Goal: Transaction & Acquisition: Purchase product/service

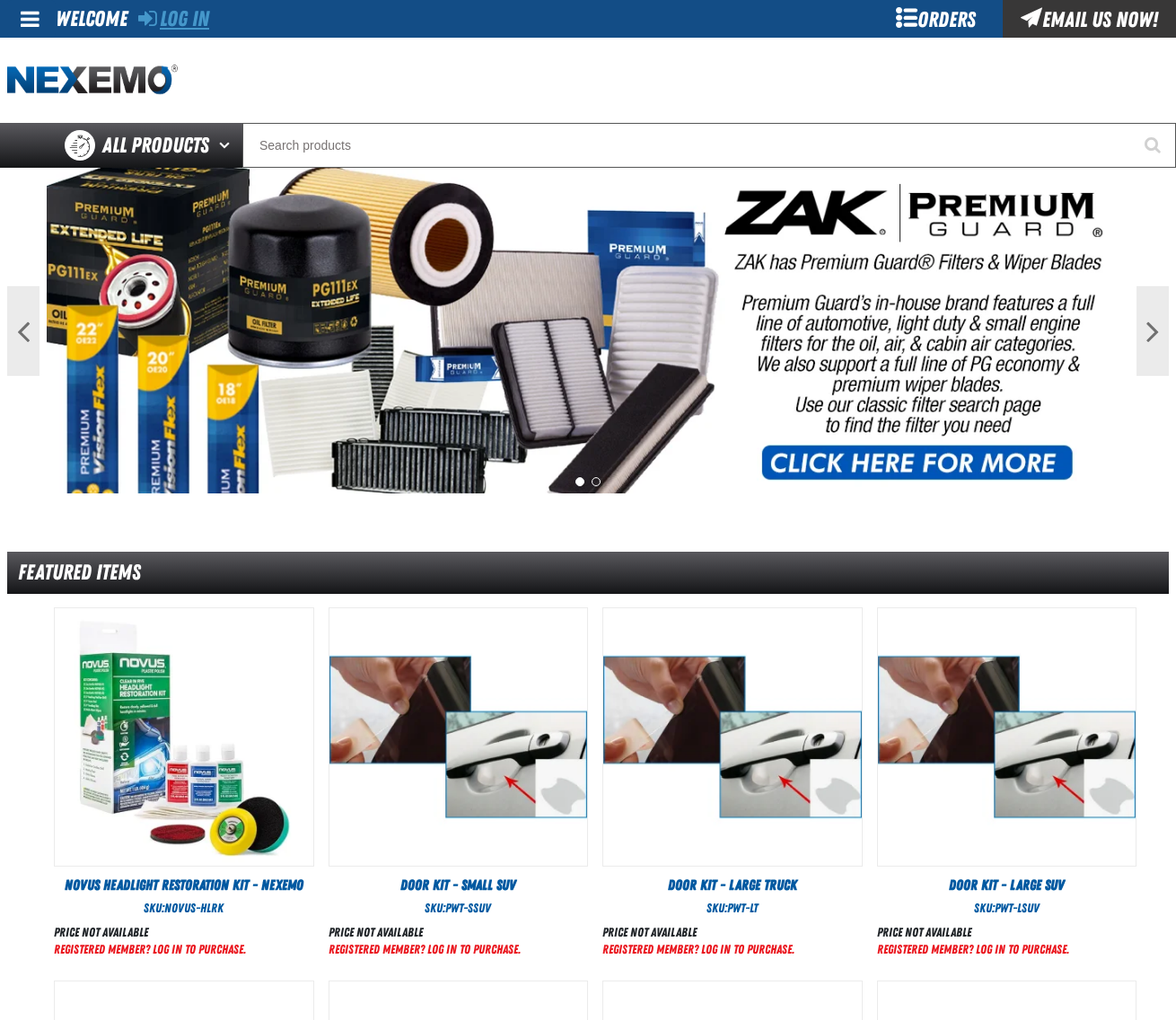
click at [185, 24] on link "Log In" at bounding box center [174, 19] width 71 height 25
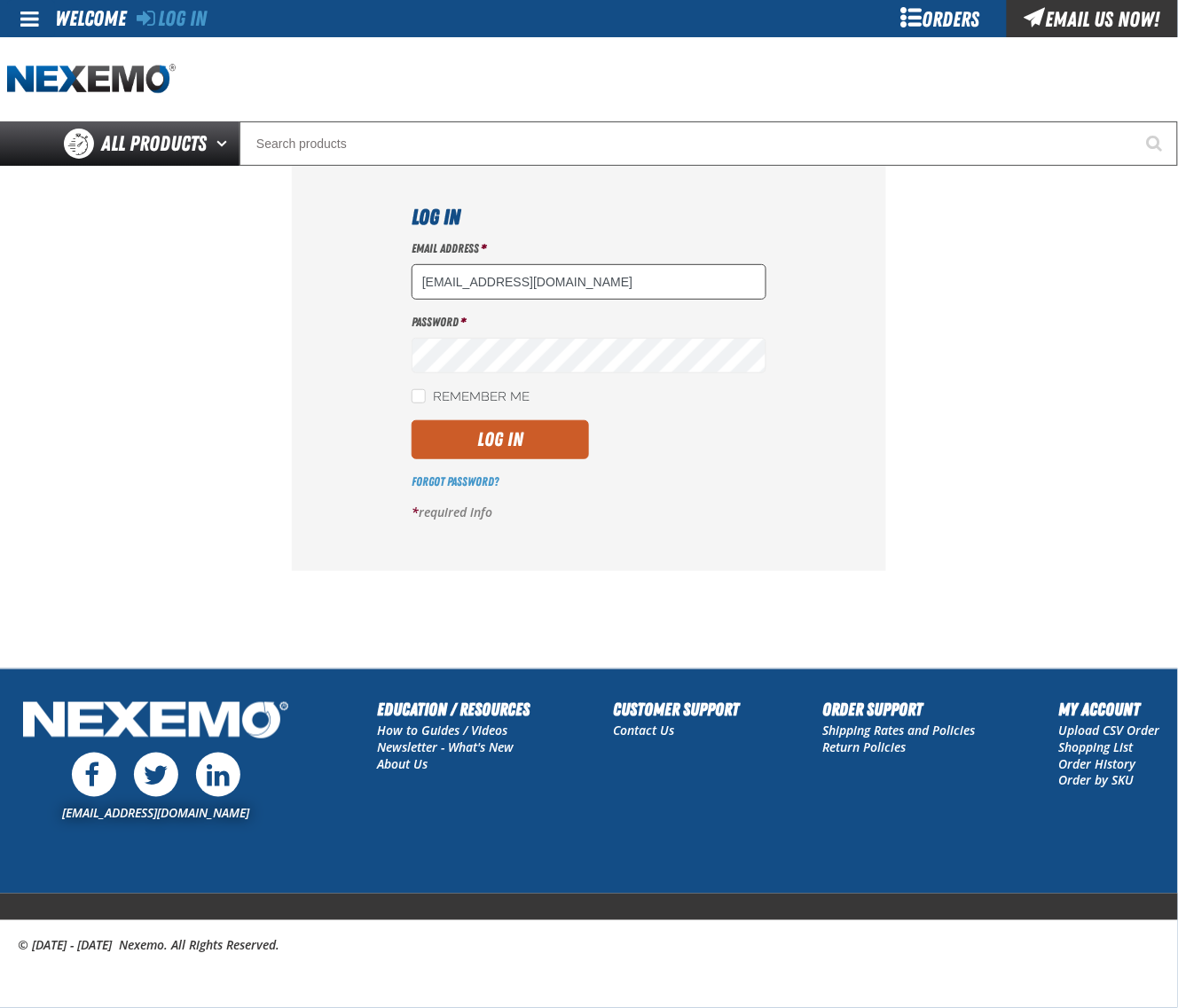
click at [607, 290] on input "dloerzel@vtaig.com" at bounding box center [589, 282] width 355 height 36
type input "dsmith04@vtaig.com"
click at [523, 443] on button "Log In" at bounding box center [500, 439] width 177 height 39
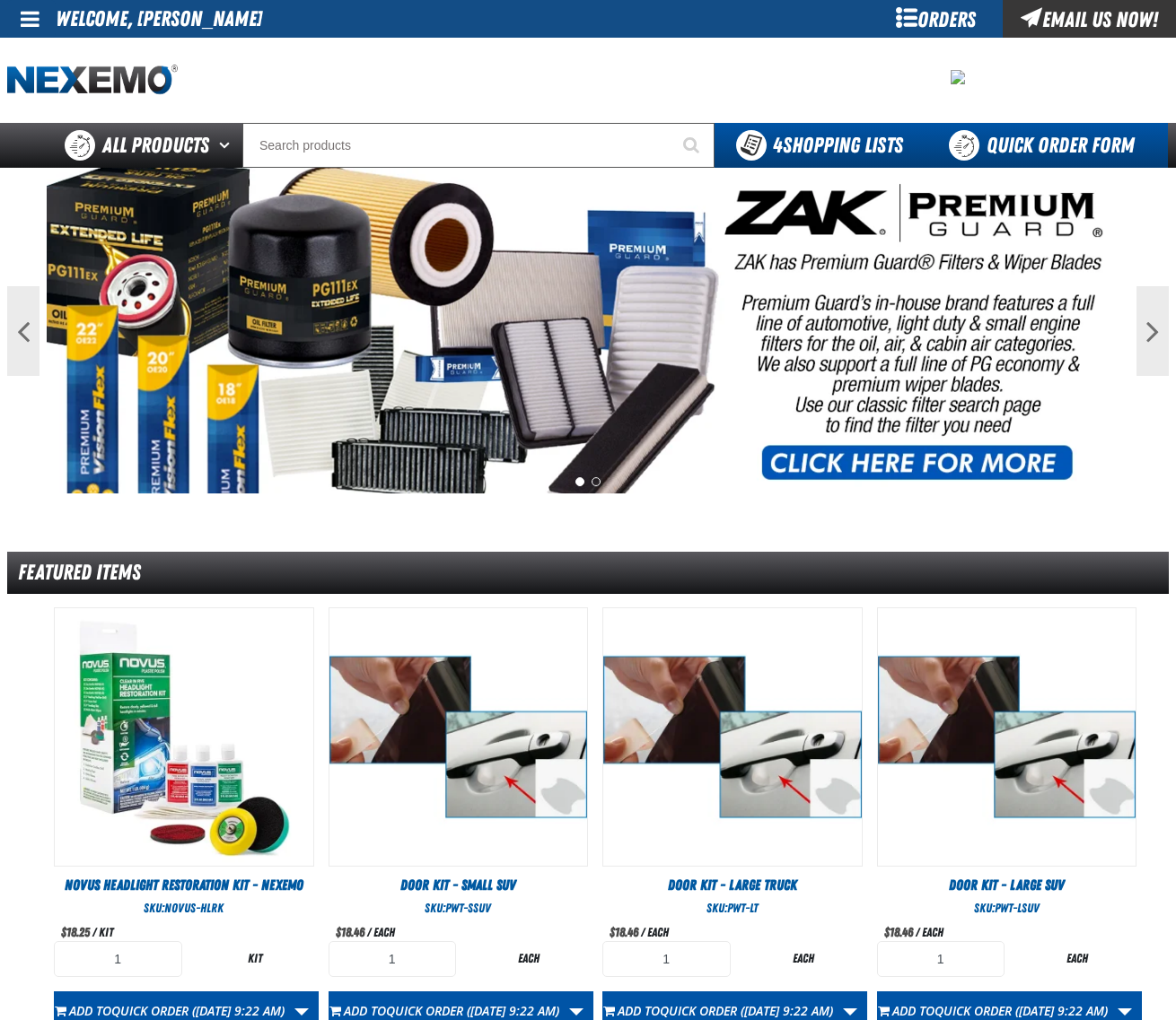
click at [1030, 132] on link "Quick Order Form" at bounding box center [1046, 145] width 243 height 45
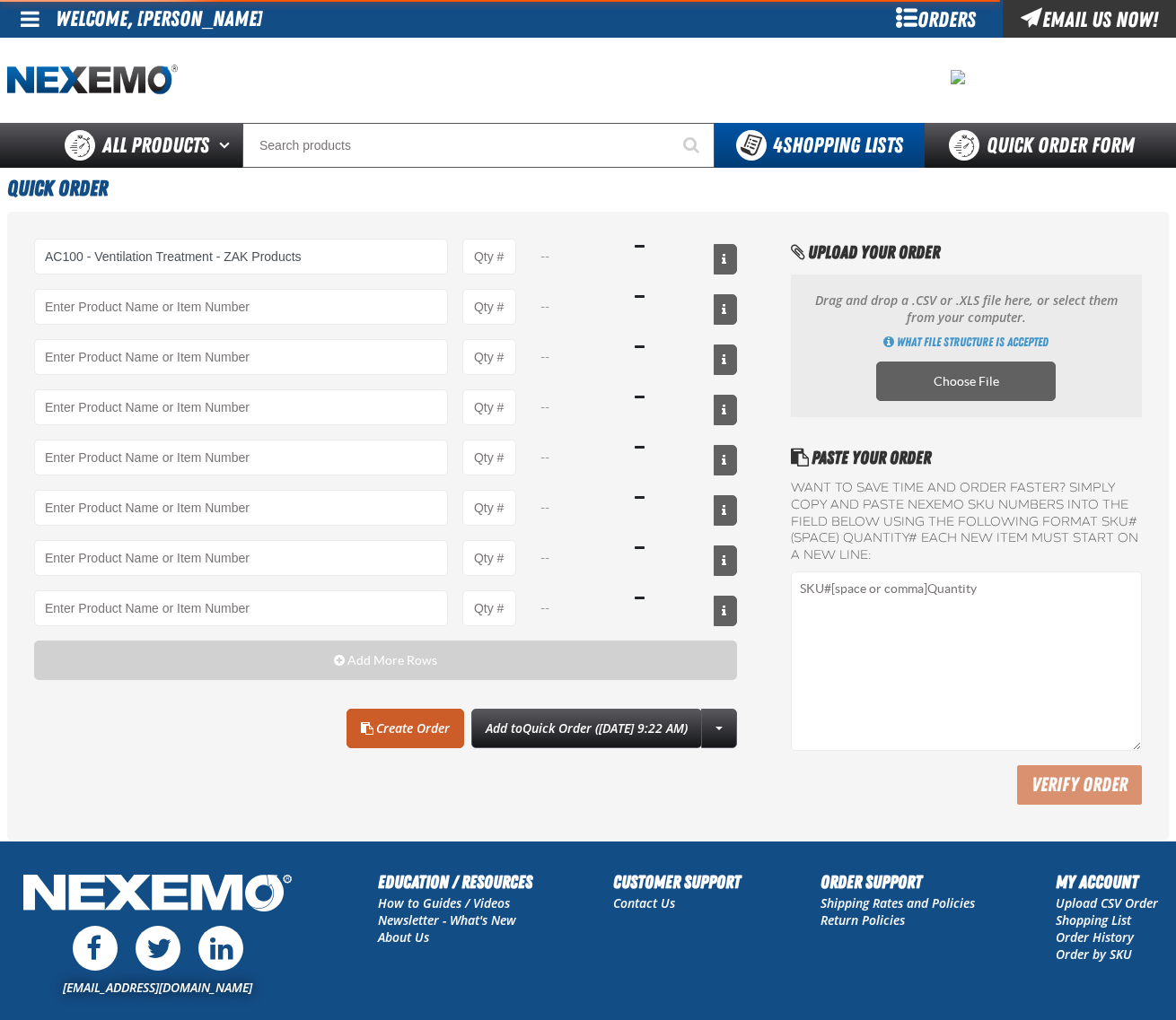
type input "AC100 - Ventilation Treatment - ZAK Products"
type input "1"
select select "can"
type input "AC100 - Ventilation Treatment - ZAK Products"
type input "24"
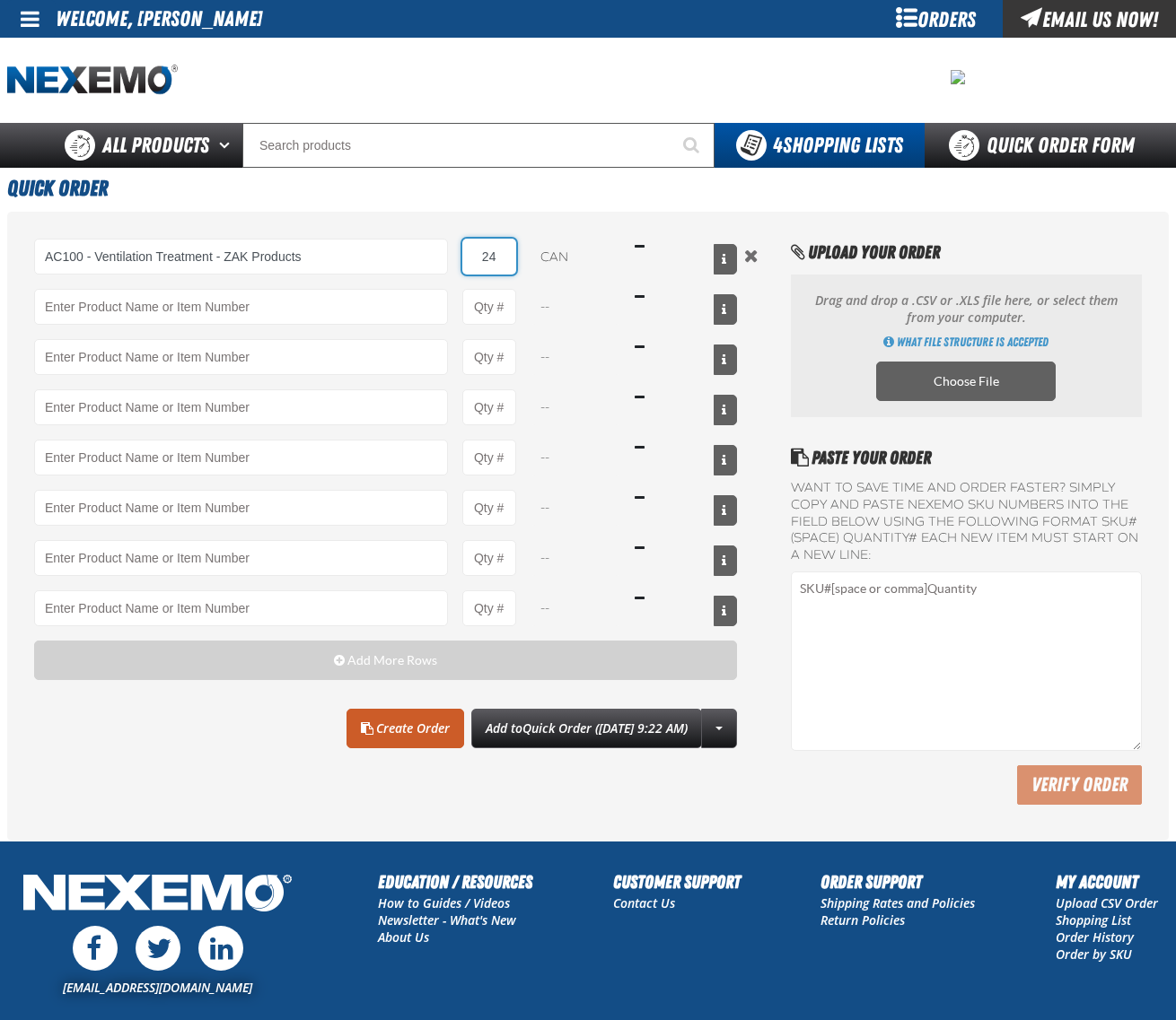
type input "AC100 - Ventilation Treatment - ZAK Products"
type input "24"
click at [386, 728] on link "Create Order" at bounding box center [405, 728] width 117 height 39
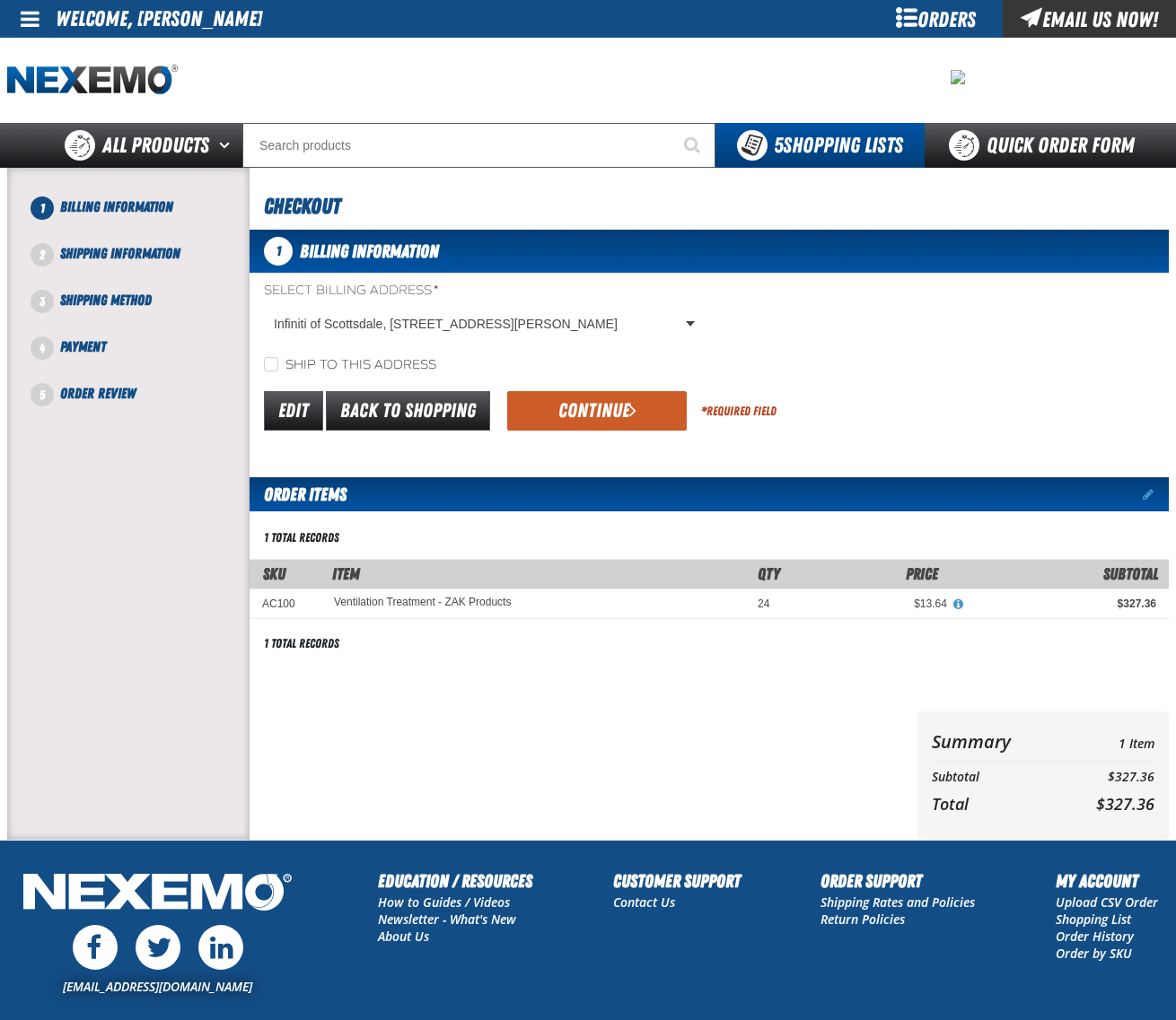
click at [356, 357] on label "Ship to this address" at bounding box center [350, 365] width 173 height 17
click at [279, 357] on input "Ship to this address" at bounding box center [271, 364] width 14 height 14
checkbox input "true"
click at [566, 401] on button "Continue" at bounding box center [597, 410] width 179 height 39
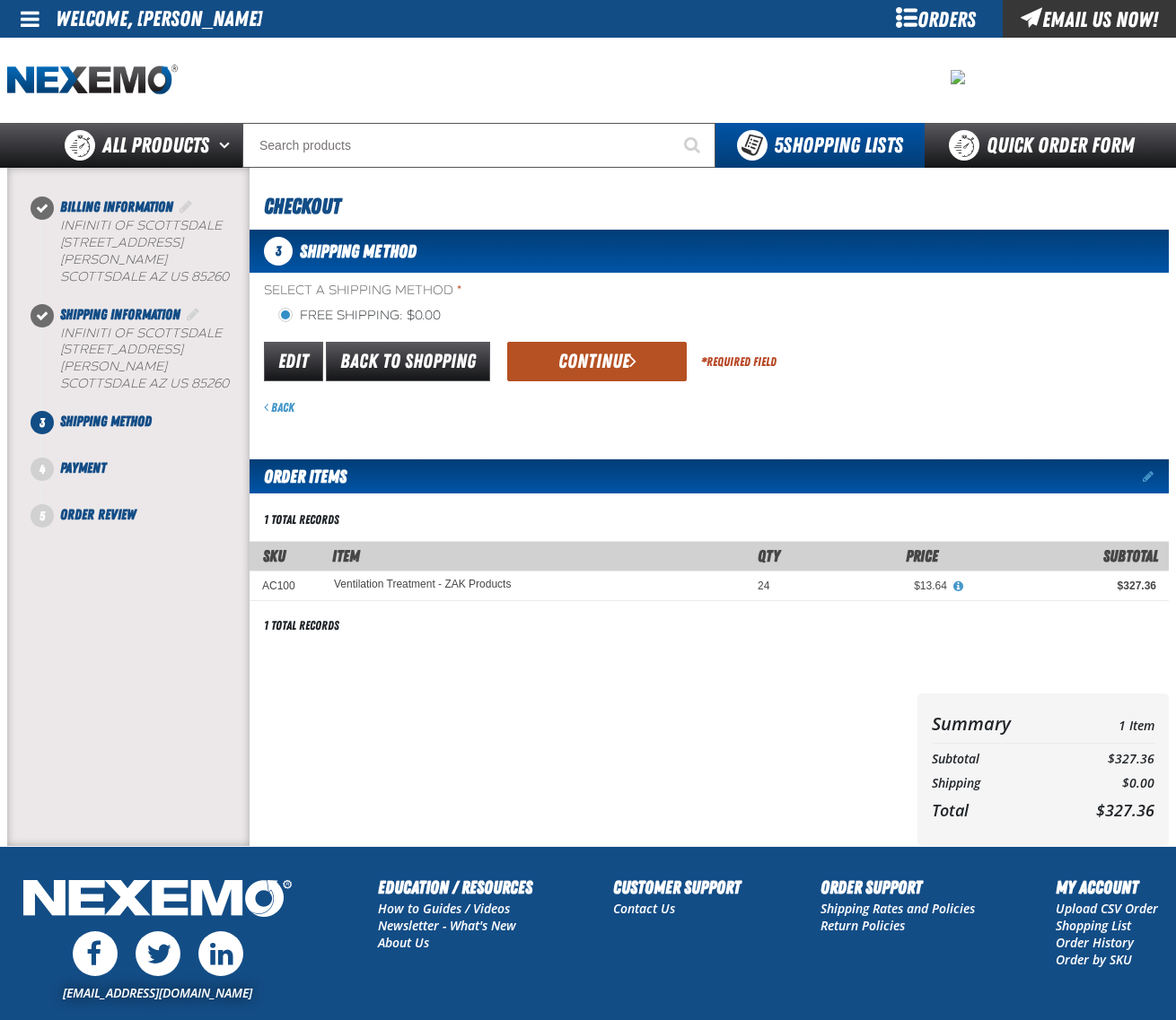
click at [584, 369] on button "Continue" at bounding box center [597, 361] width 179 height 39
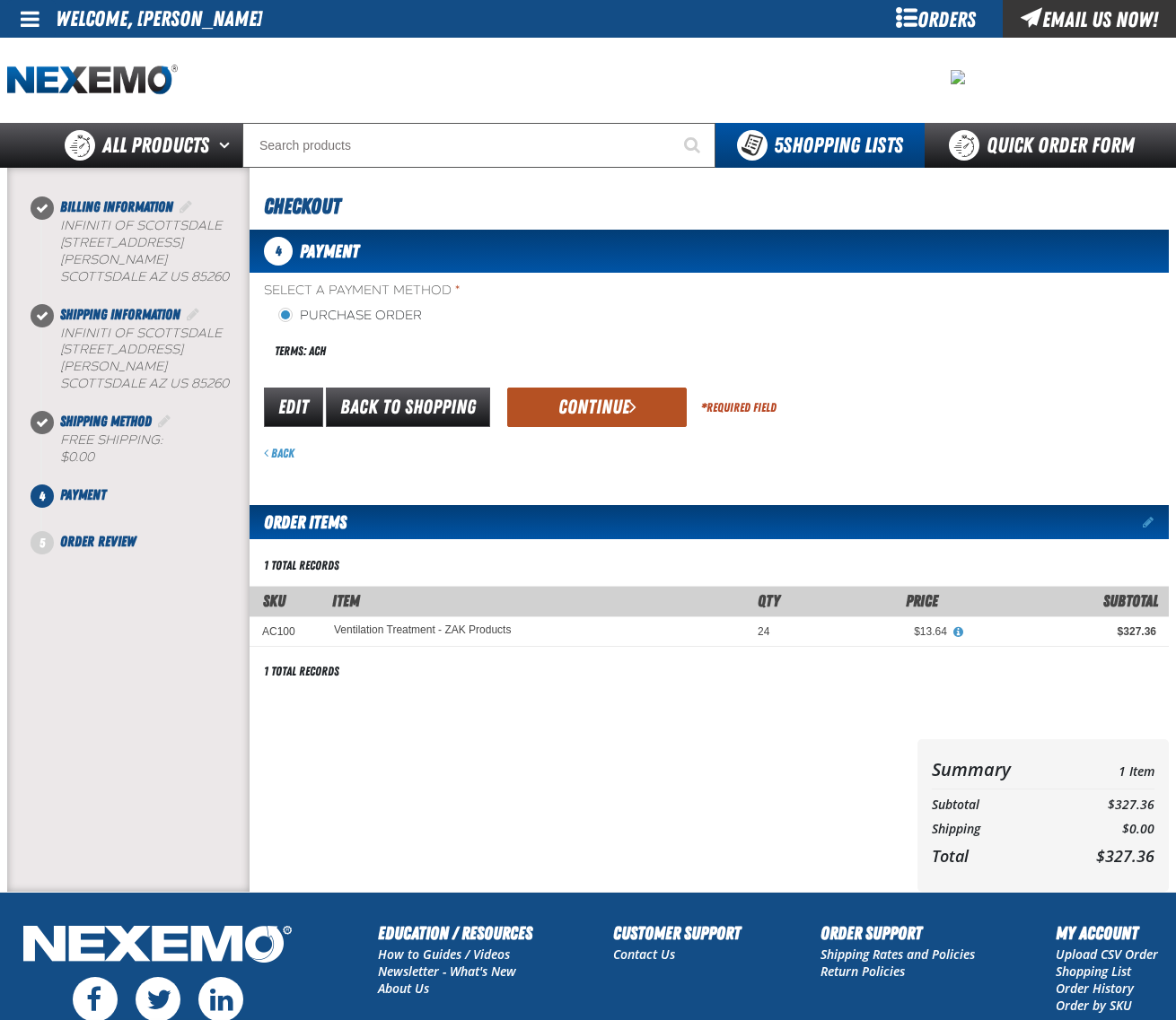
click at [583, 406] on button "Continue" at bounding box center [597, 406] width 179 height 39
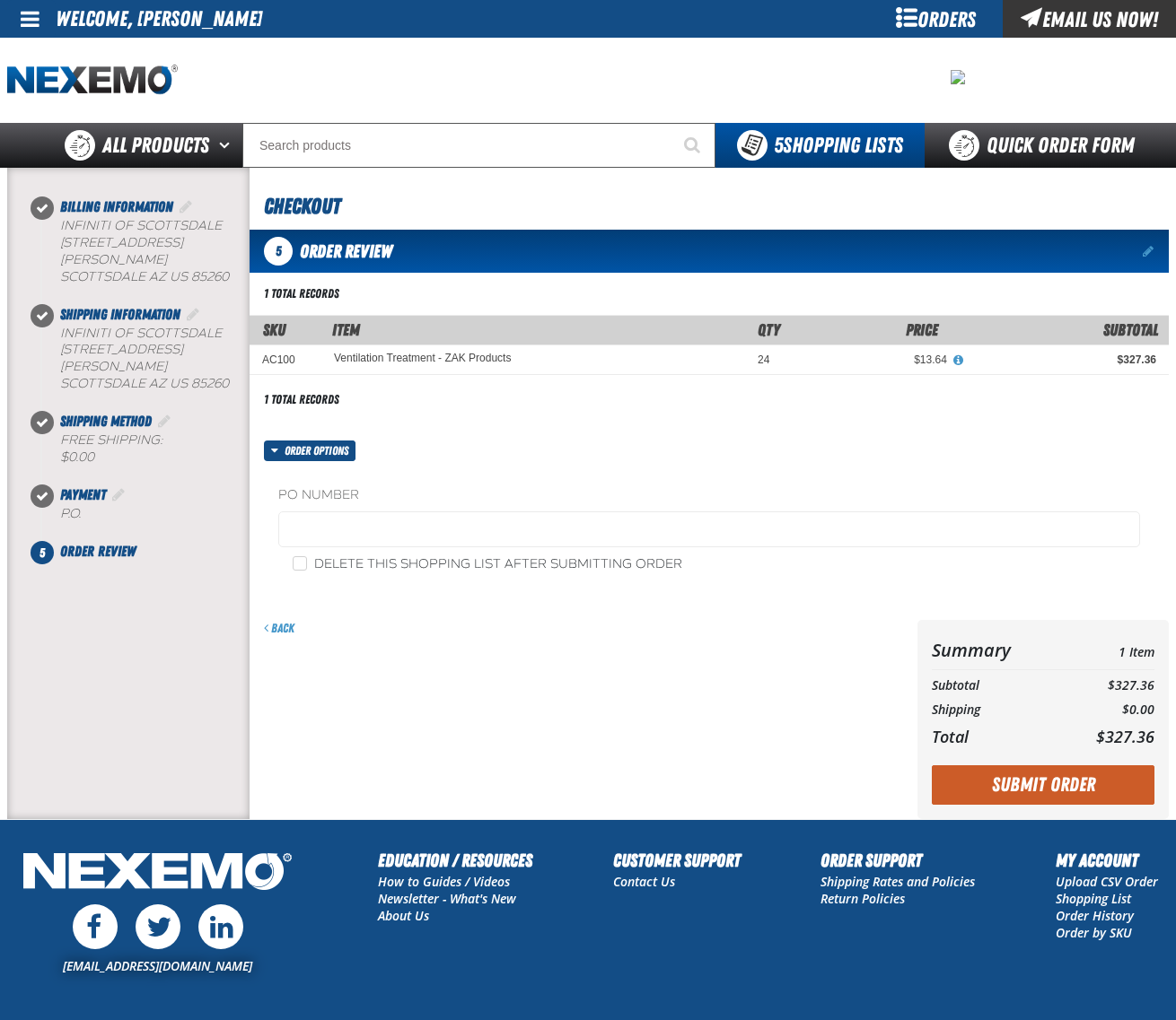
click at [520, 505] on fieldset "PO Number" at bounding box center [709, 520] width 862 height 68
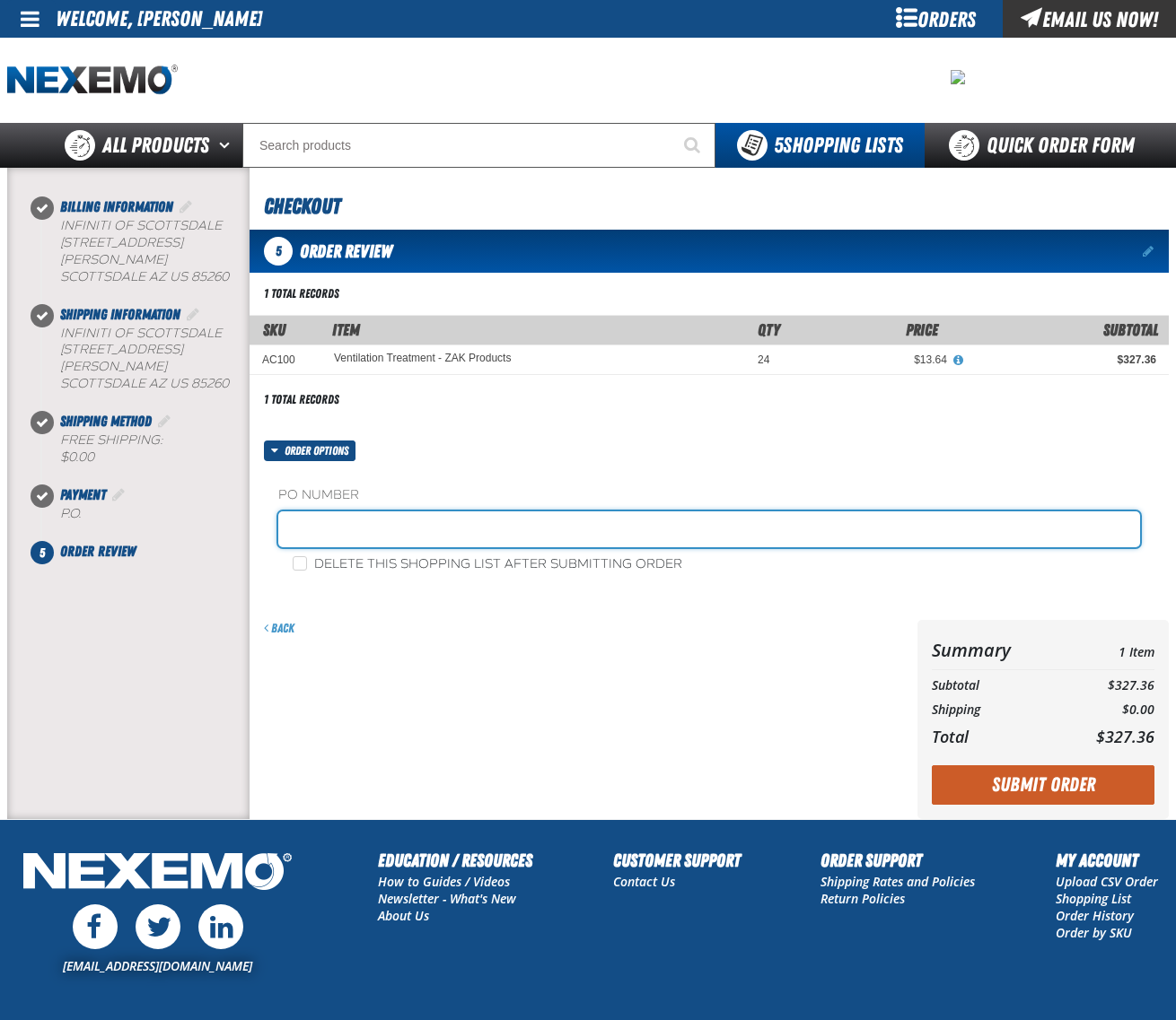
click at [514, 531] on input "text" at bounding box center [709, 530] width 862 height 36
type input "0829ICHEM"
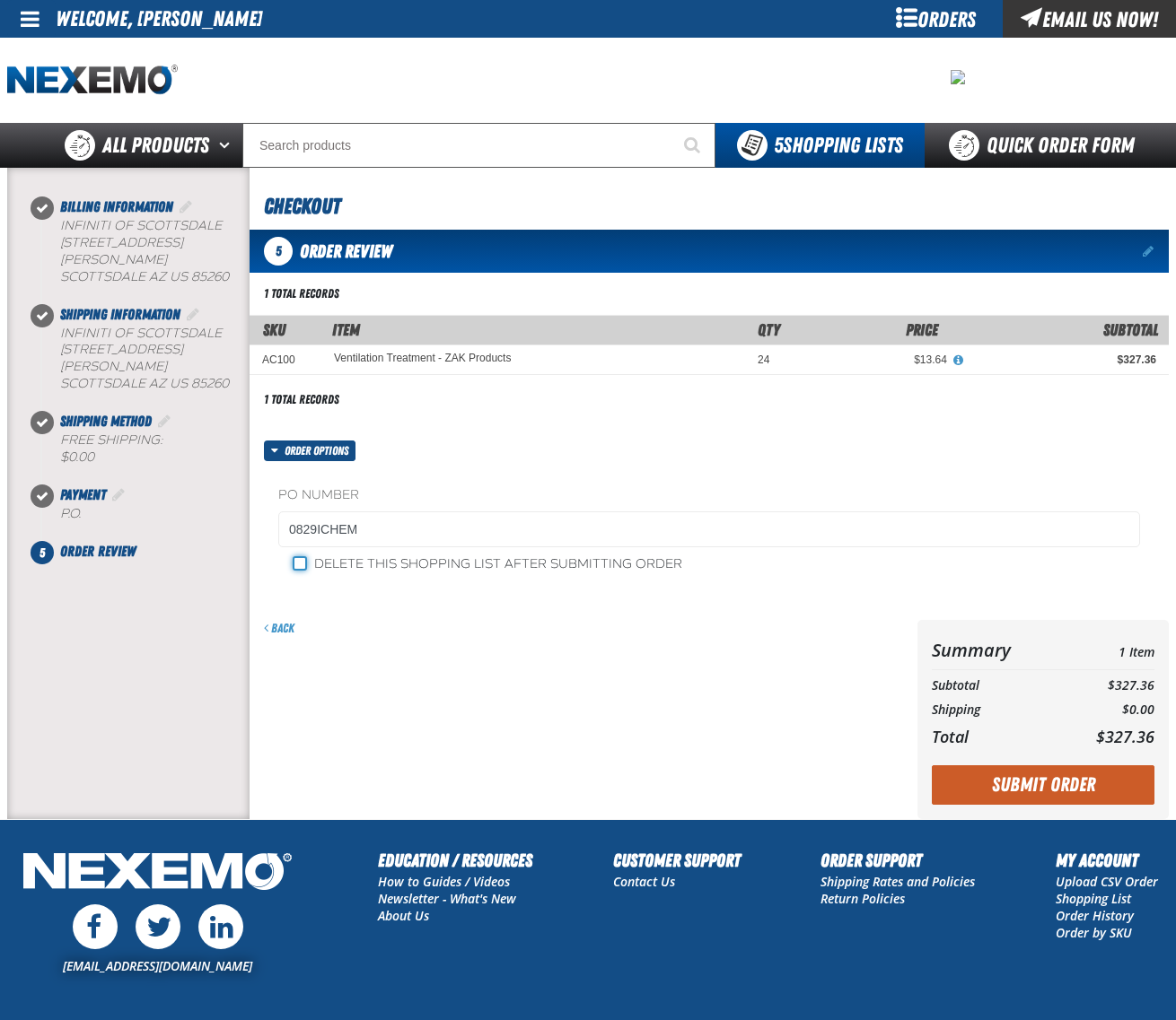
click at [304, 563] on input "Delete this shopping list after submitting order" at bounding box center [300, 563] width 14 height 14
checkbox input "true"
click at [1040, 788] on button "Submit Order" at bounding box center [1042, 784] width 222 height 39
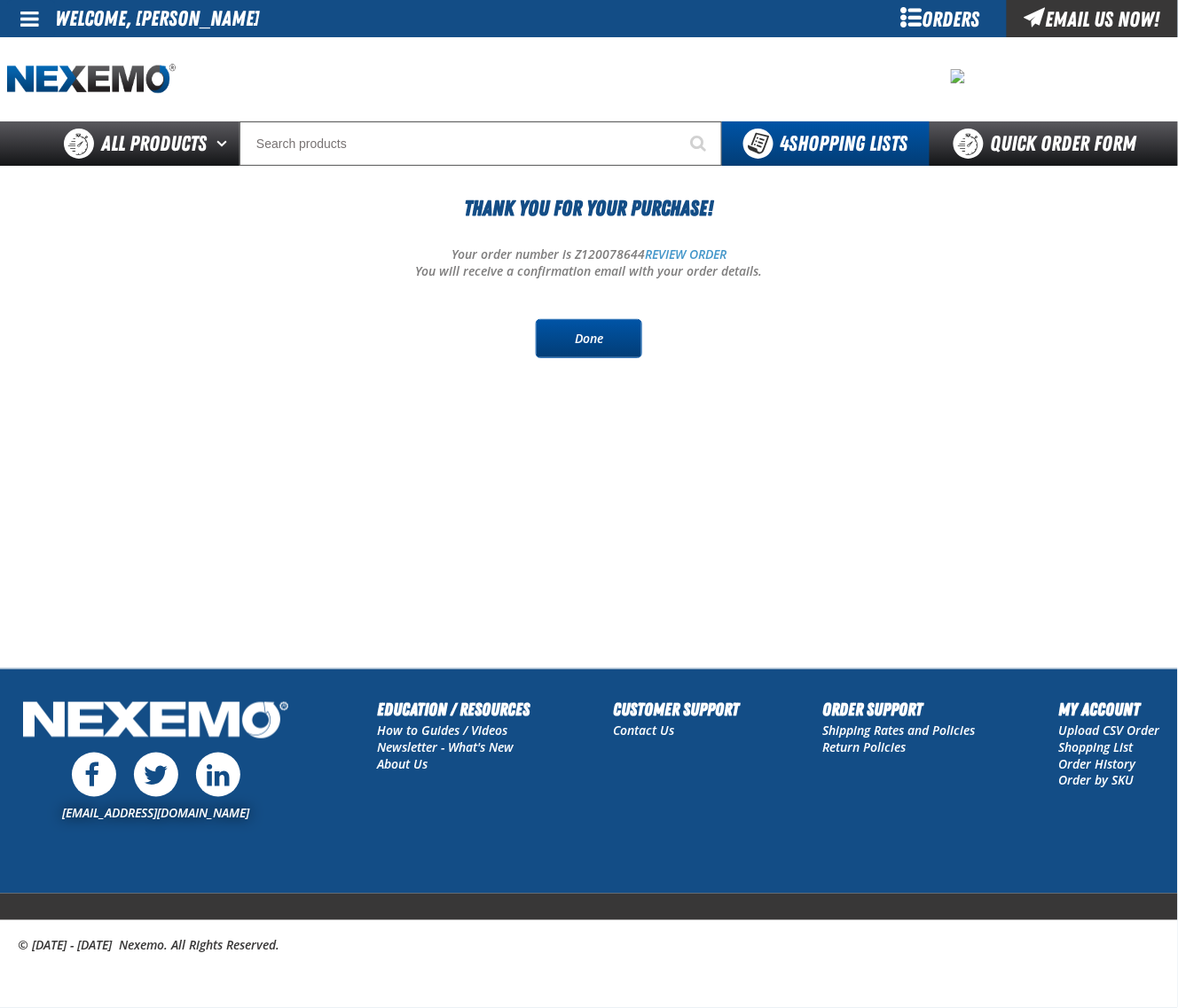
click at [590, 341] on link "Done" at bounding box center [589, 339] width 107 height 39
